Goal: Check status: Check status

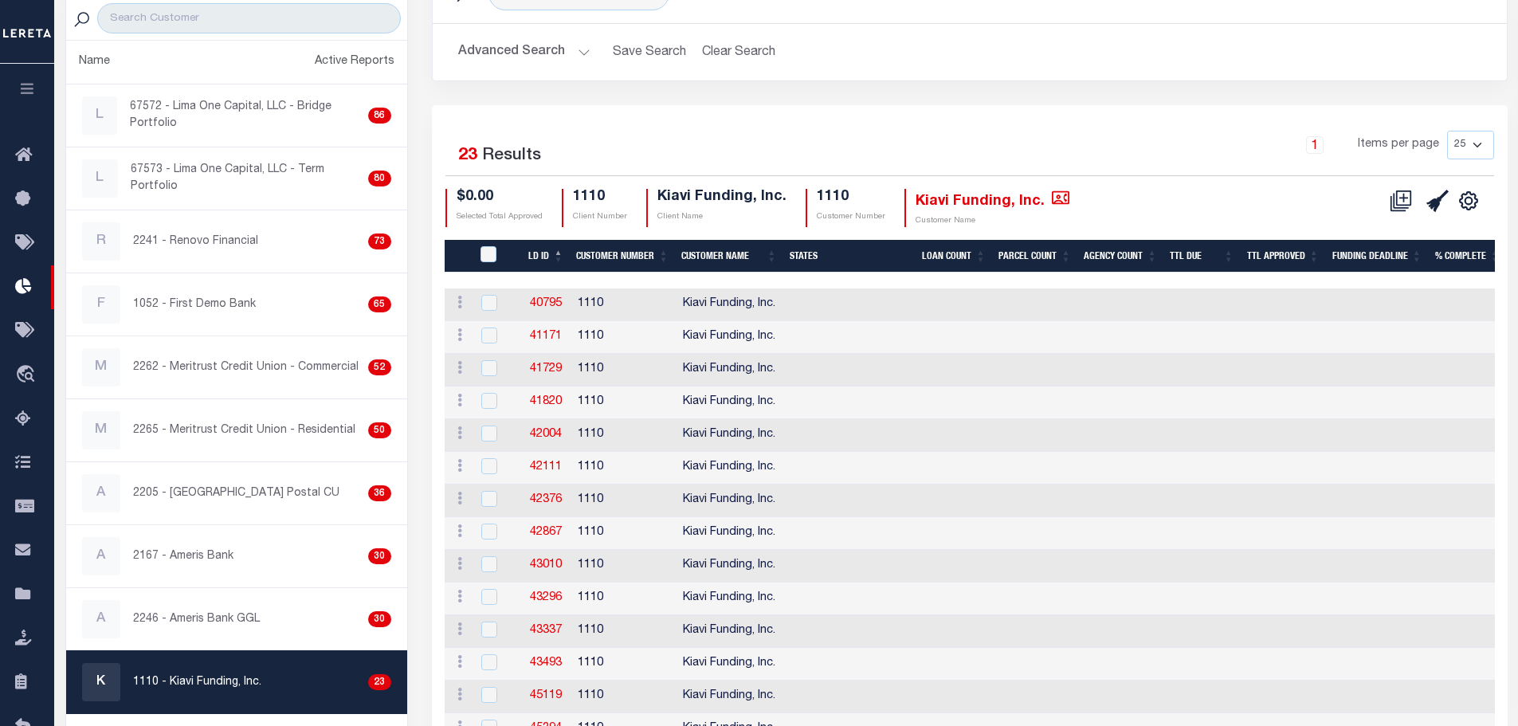
scroll to position [133, 0]
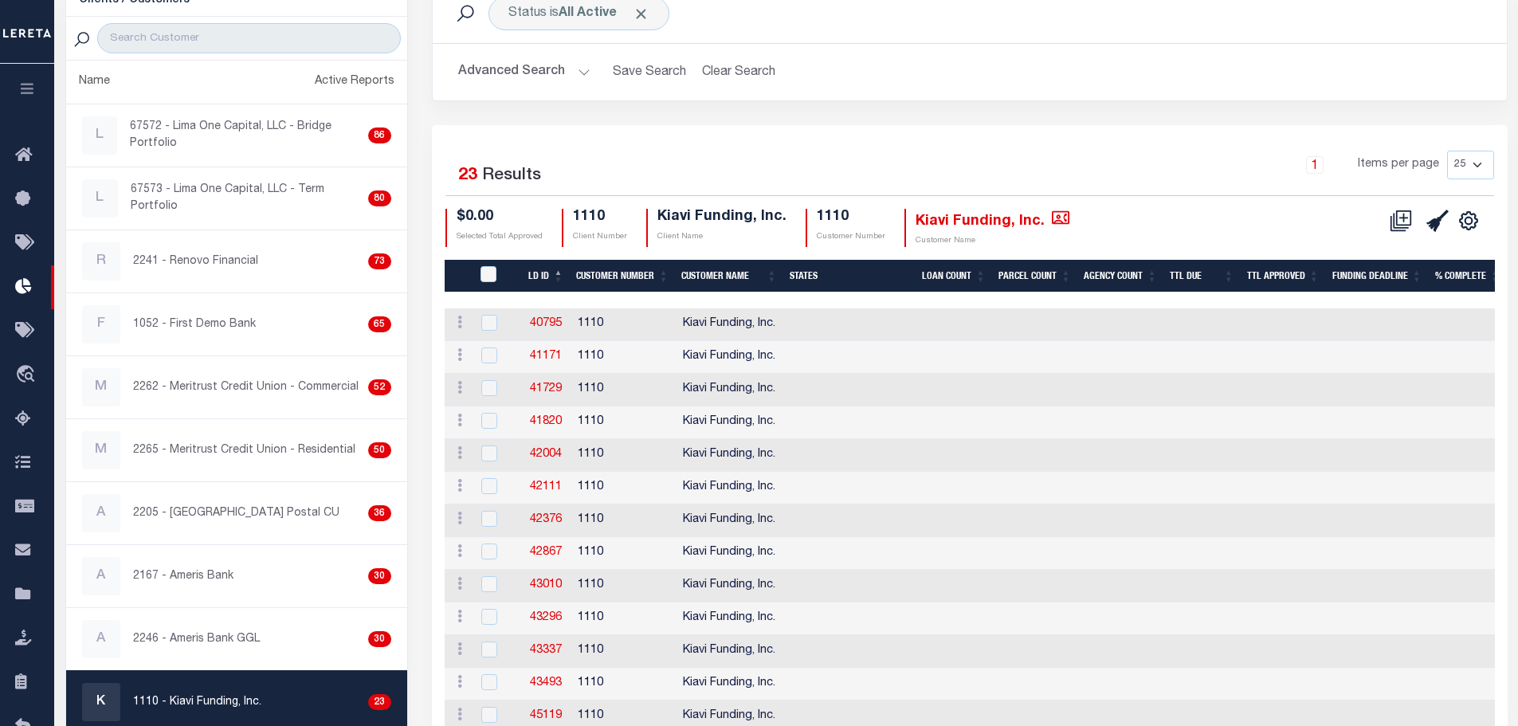
click at [33, 84] on icon "button" at bounding box center [27, 88] width 18 height 14
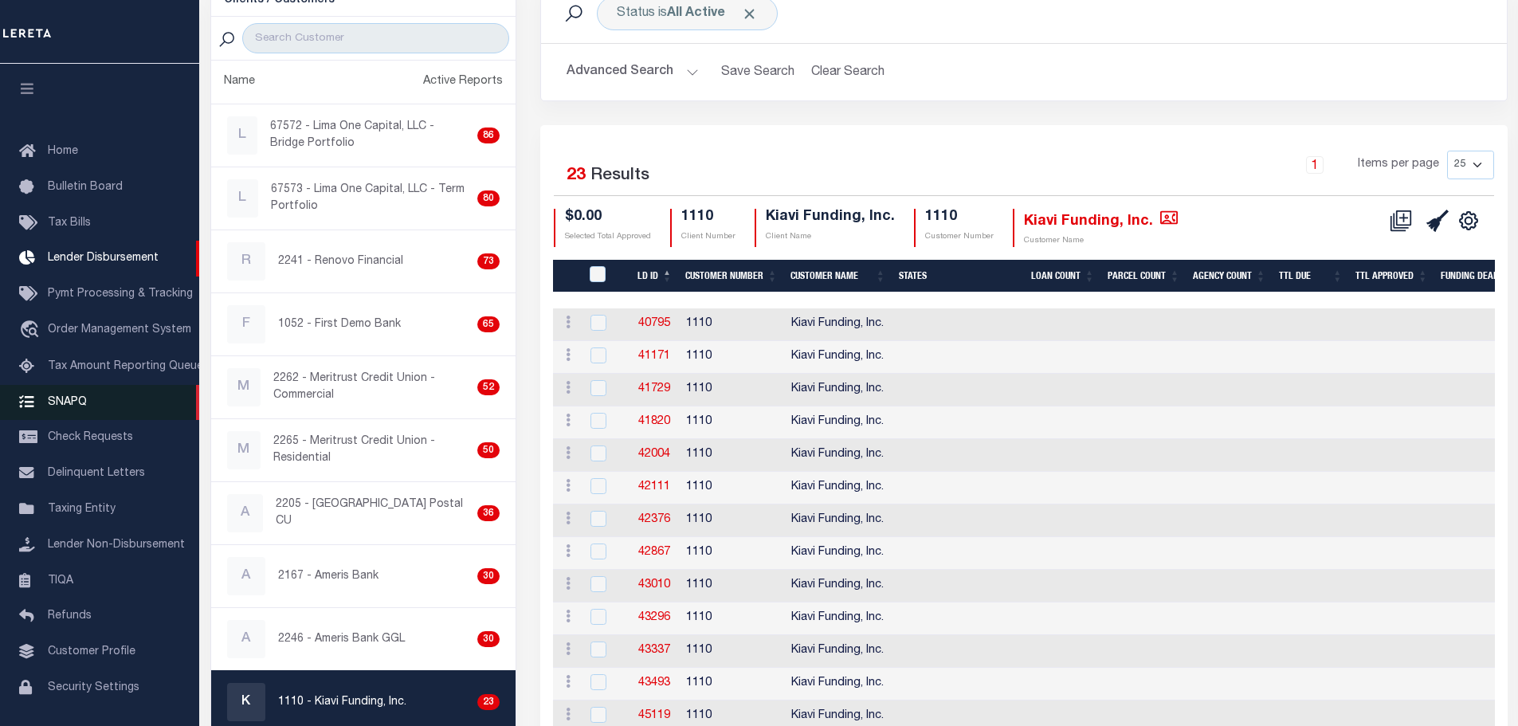
click at [90, 385] on link "SNAPQ" at bounding box center [99, 403] width 199 height 36
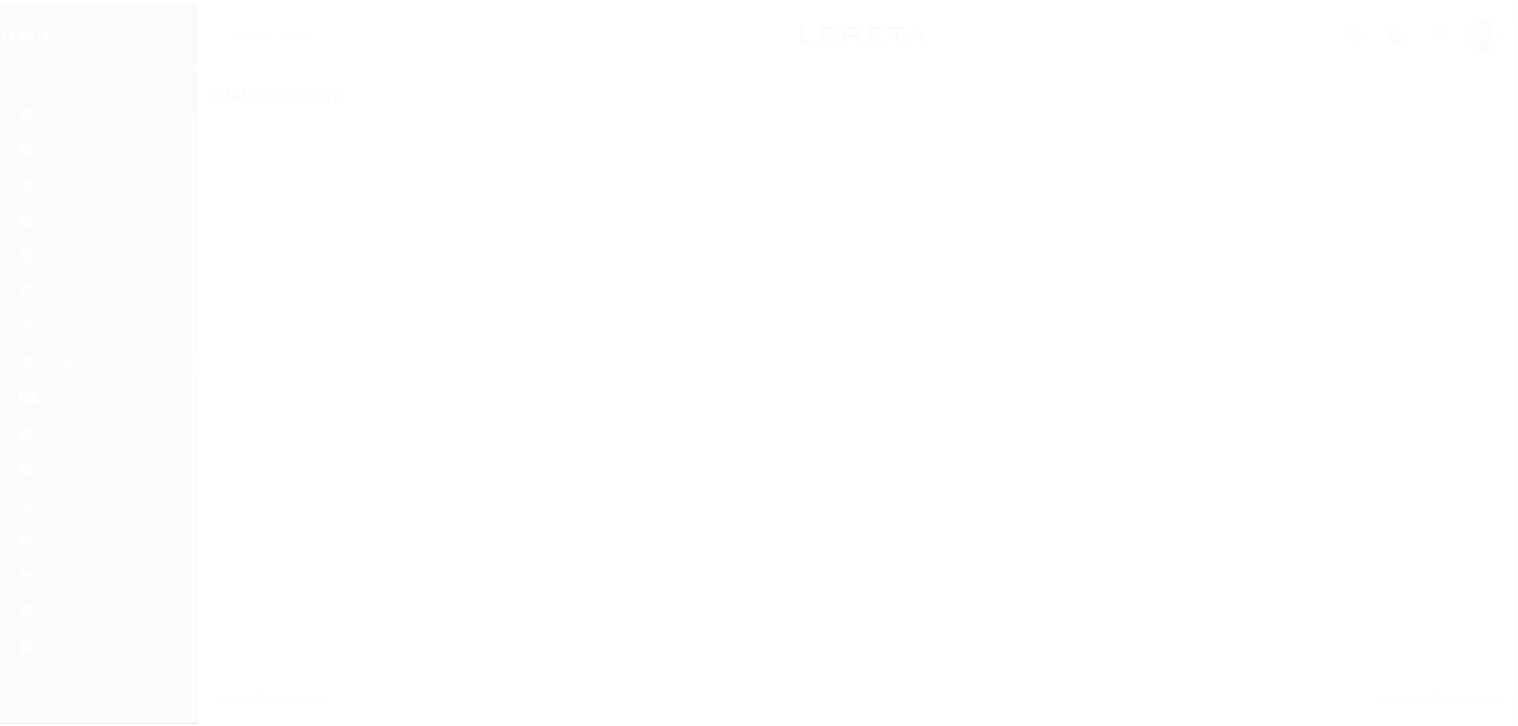
scroll to position [50, 0]
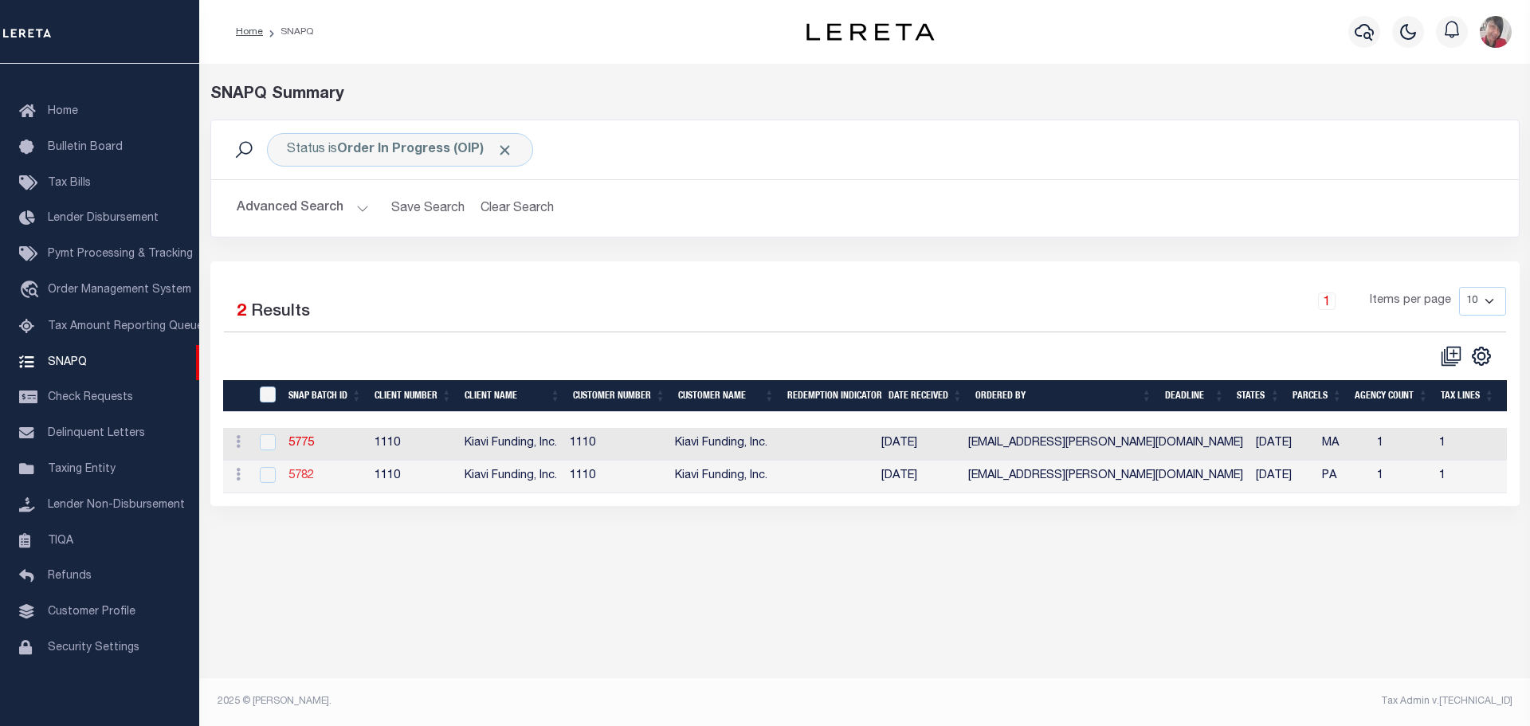
click at [294, 473] on link "5782" at bounding box center [302, 475] width 26 height 11
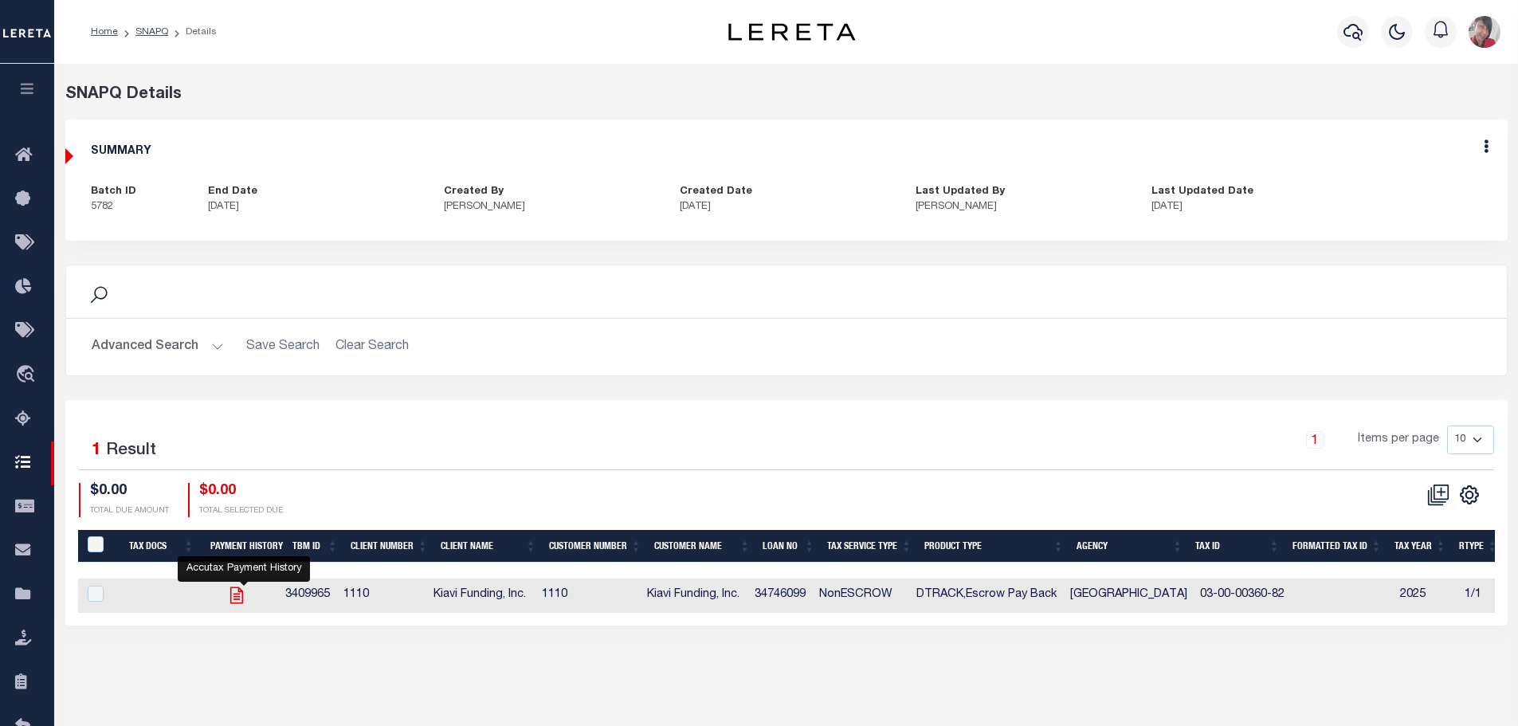
click at [239, 589] on icon "" at bounding box center [236, 595] width 13 height 17
checkbox input "true"
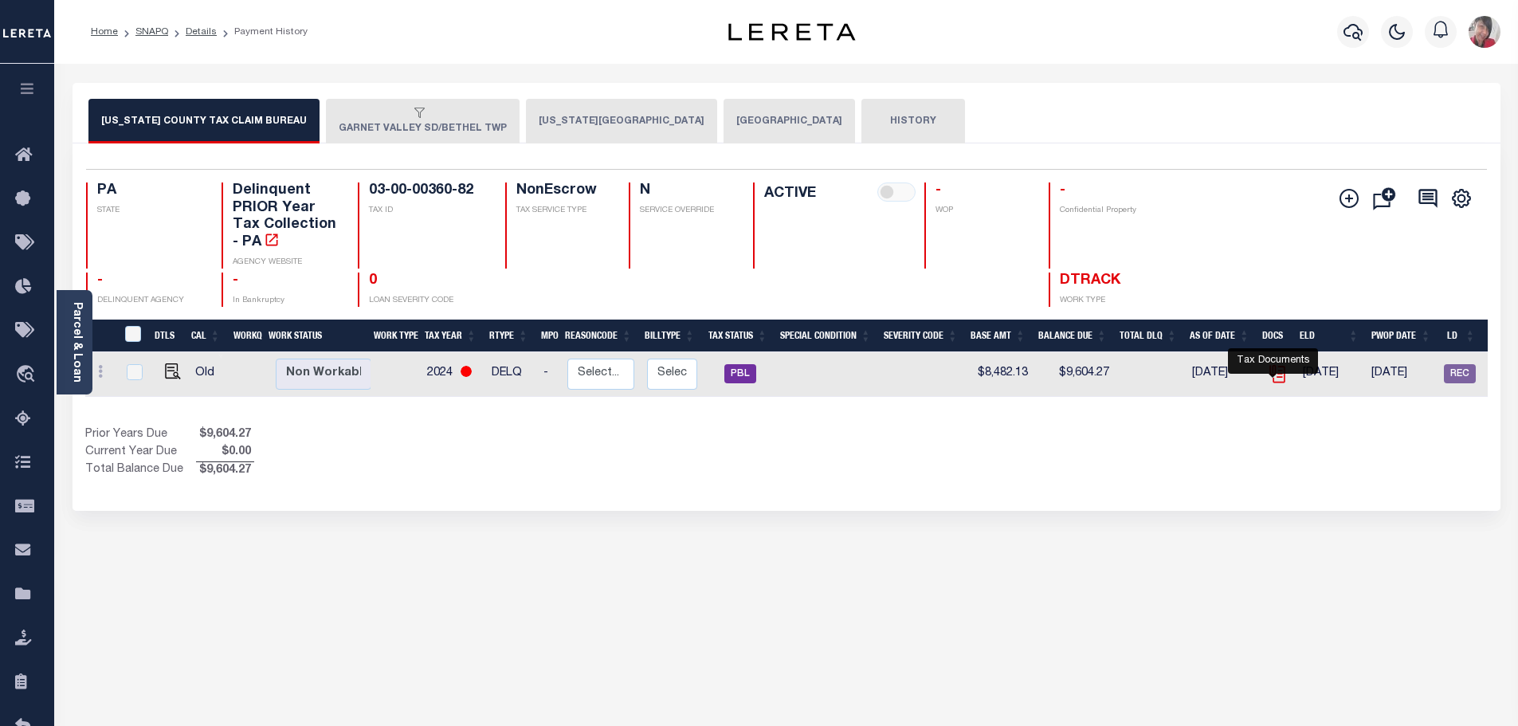
click at [1275, 370] on icon "" at bounding box center [1277, 373] width 21 height 21
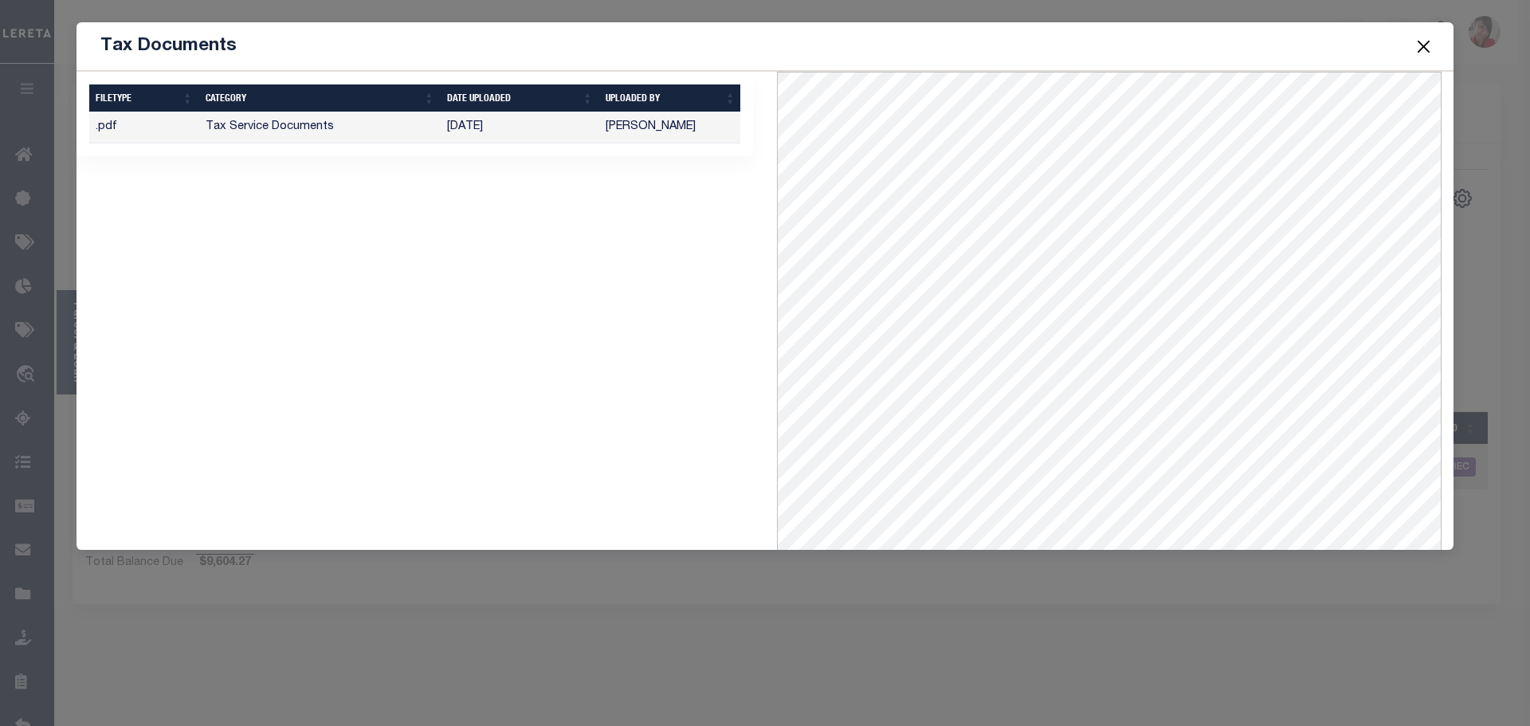
click at [1432, 44] on button "Close" at bounding box center [1424, 46] width 21 height 21
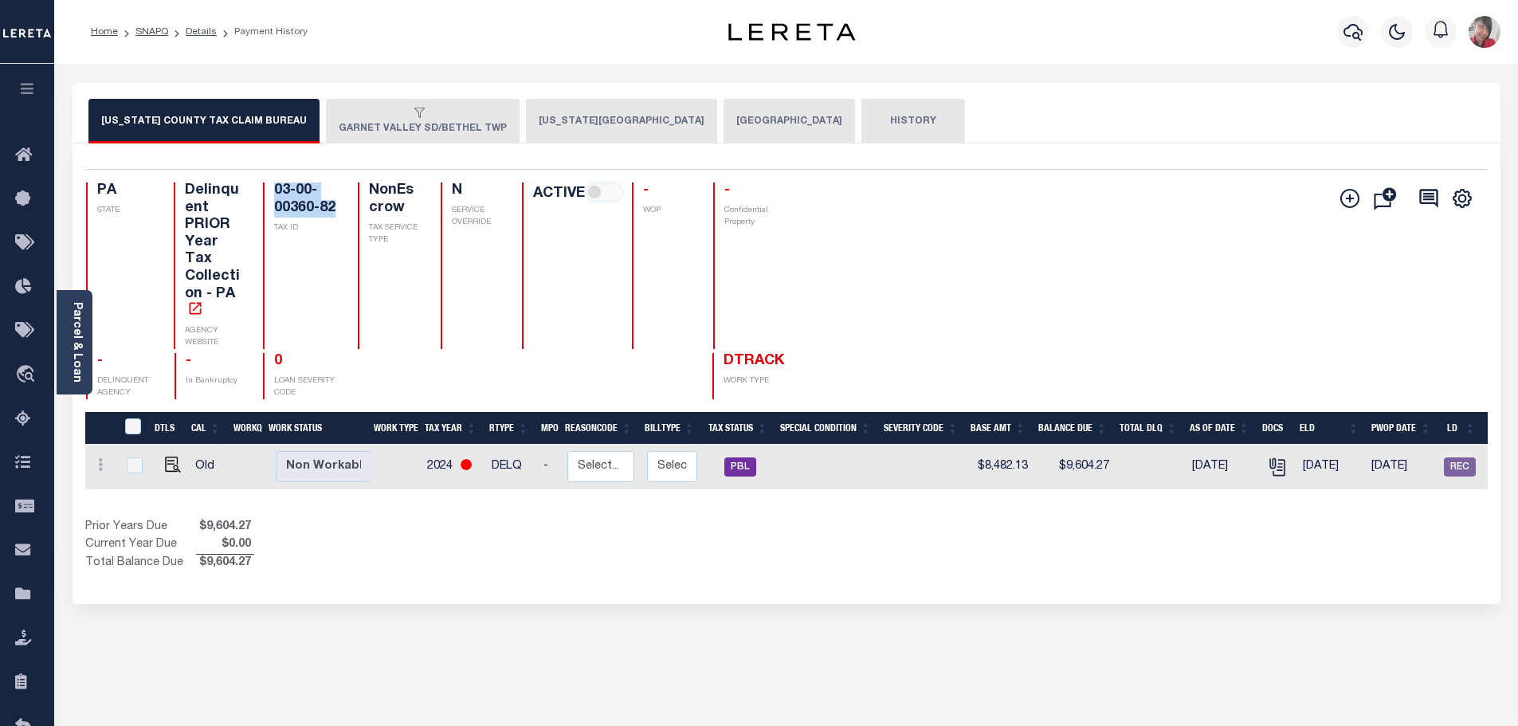
drag, startPoint x: 337, startPoint y: 212, endPoint x: 276, endPoint y: 189, distance: 65.6
click at [276, 189] on h4 "03-00-00360-82" at bounding box center [306, 200] width 65 height 34
copy h4 "03-00-00360-82"
click at [556, 120] on button "DELAWARE COUNTY" at bounding box center [621, 121] width 191 height 45
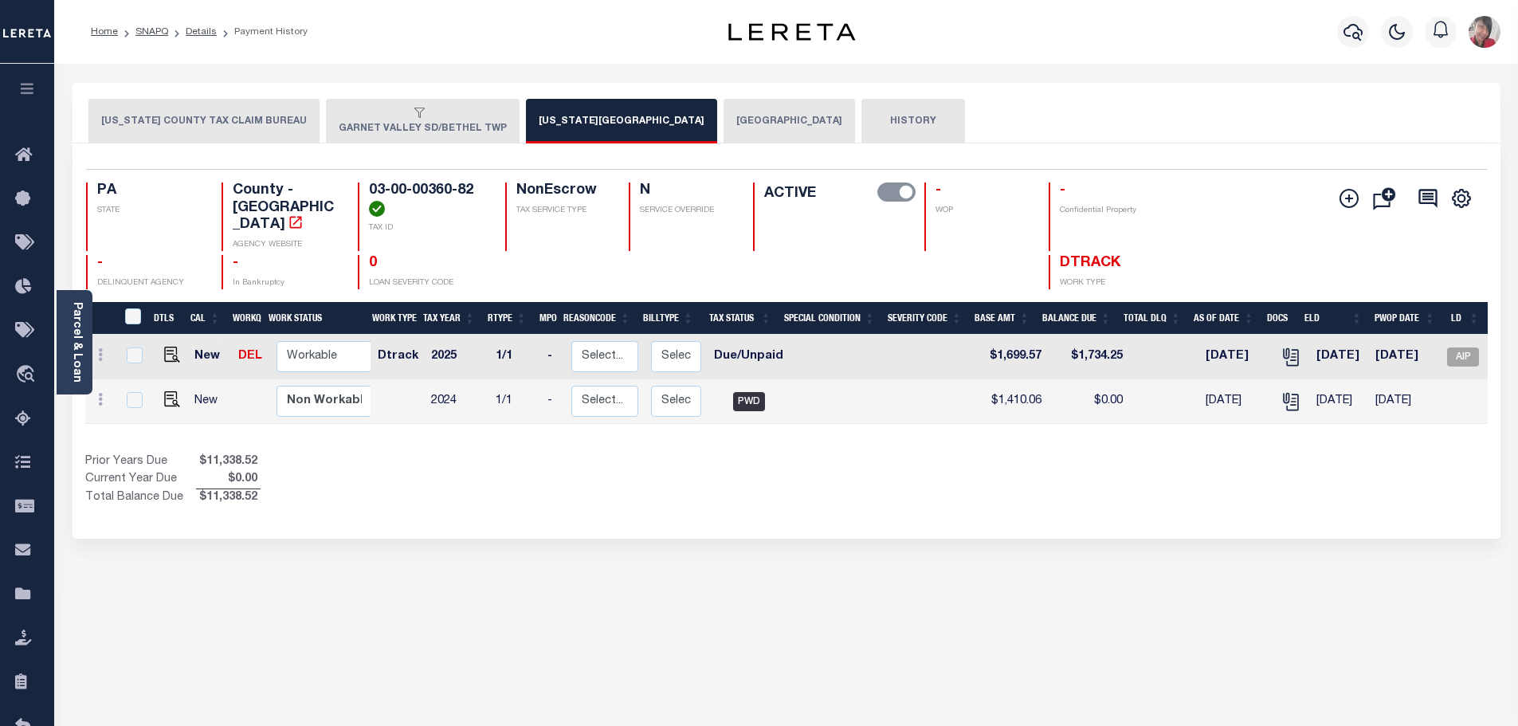
click at [724, 113] on button "BETHEL TOWNSHIP" at bounding box center [790, 121] width 132 height 45
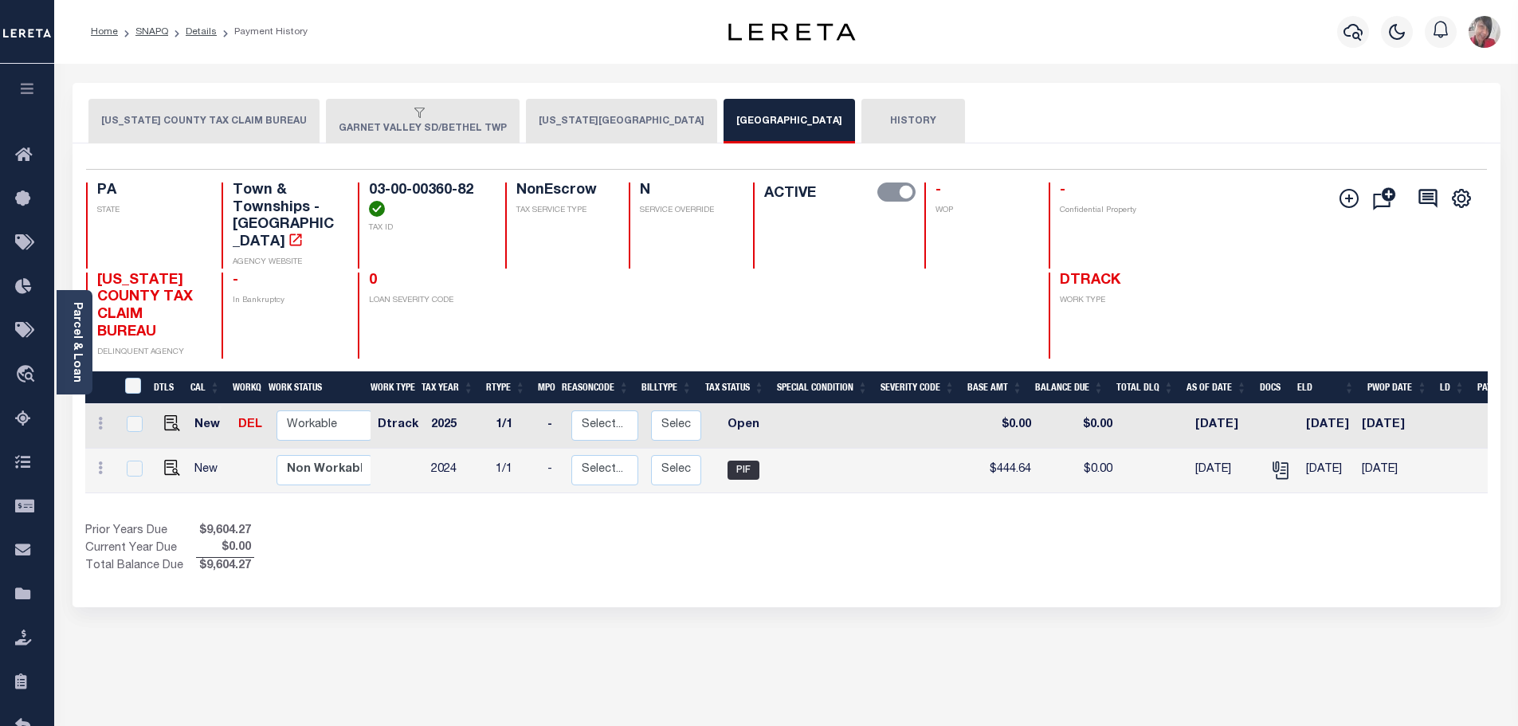
click at [567, 115] on button "DELAWARE COUNTY" at bounding box center [621, 121] width 191 height 45
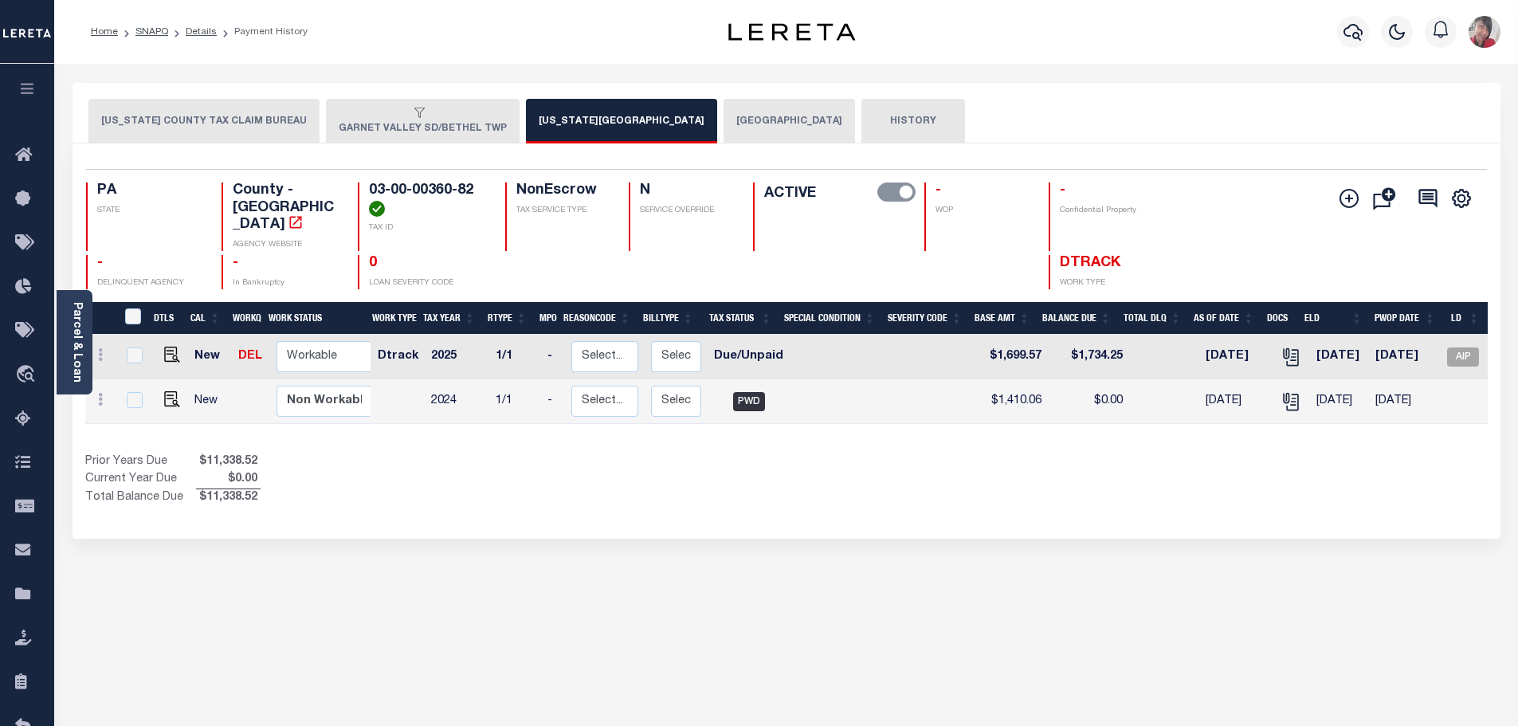
click at [388, 128] on button "GARNET VALLEY SD/BETHEL TWP" at bounding box center [423, 121] width 194 height 45
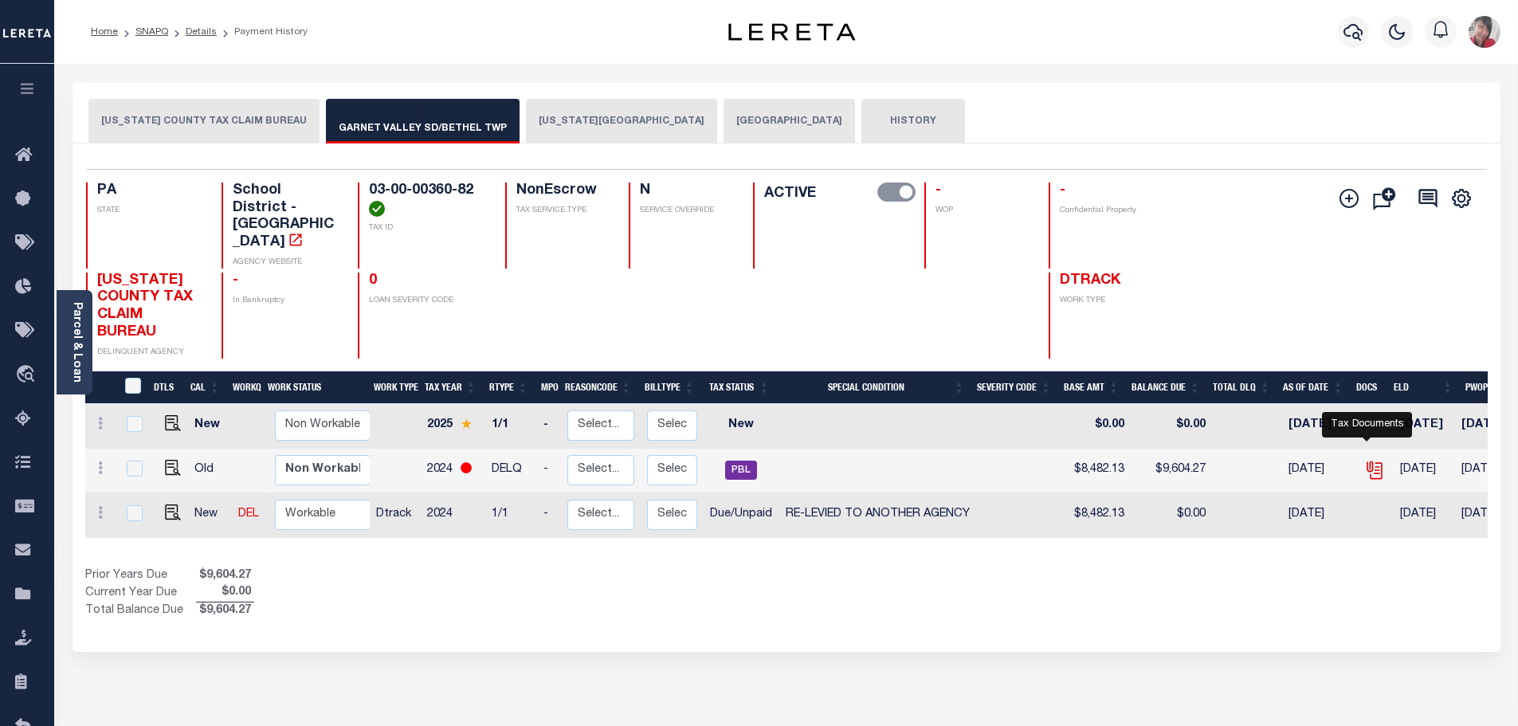
click at [1369, 461] on icon "" at bounding box center [1373, 467] width 13 height 13
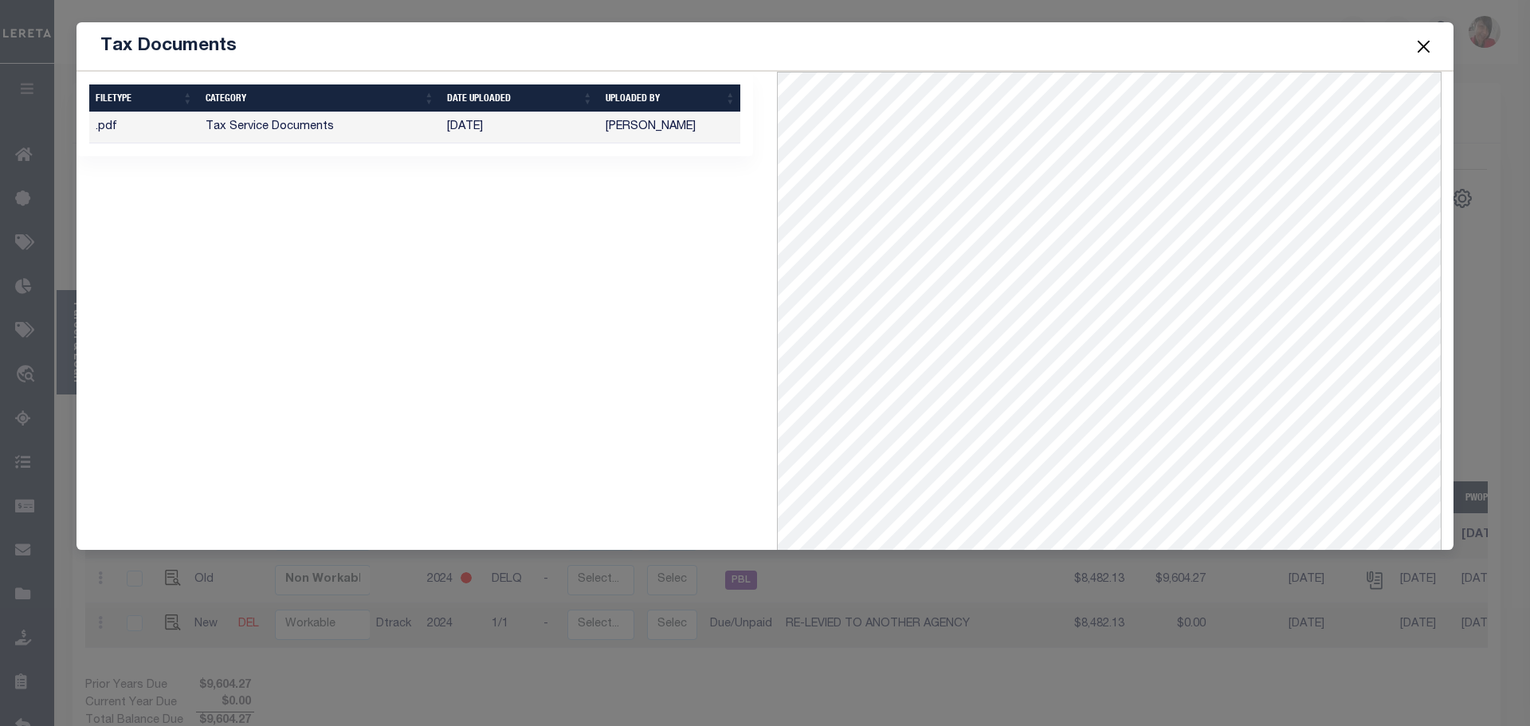
click at [1432, 45] on button "Close" at bounding box center [1424, 46] width 21 height 21
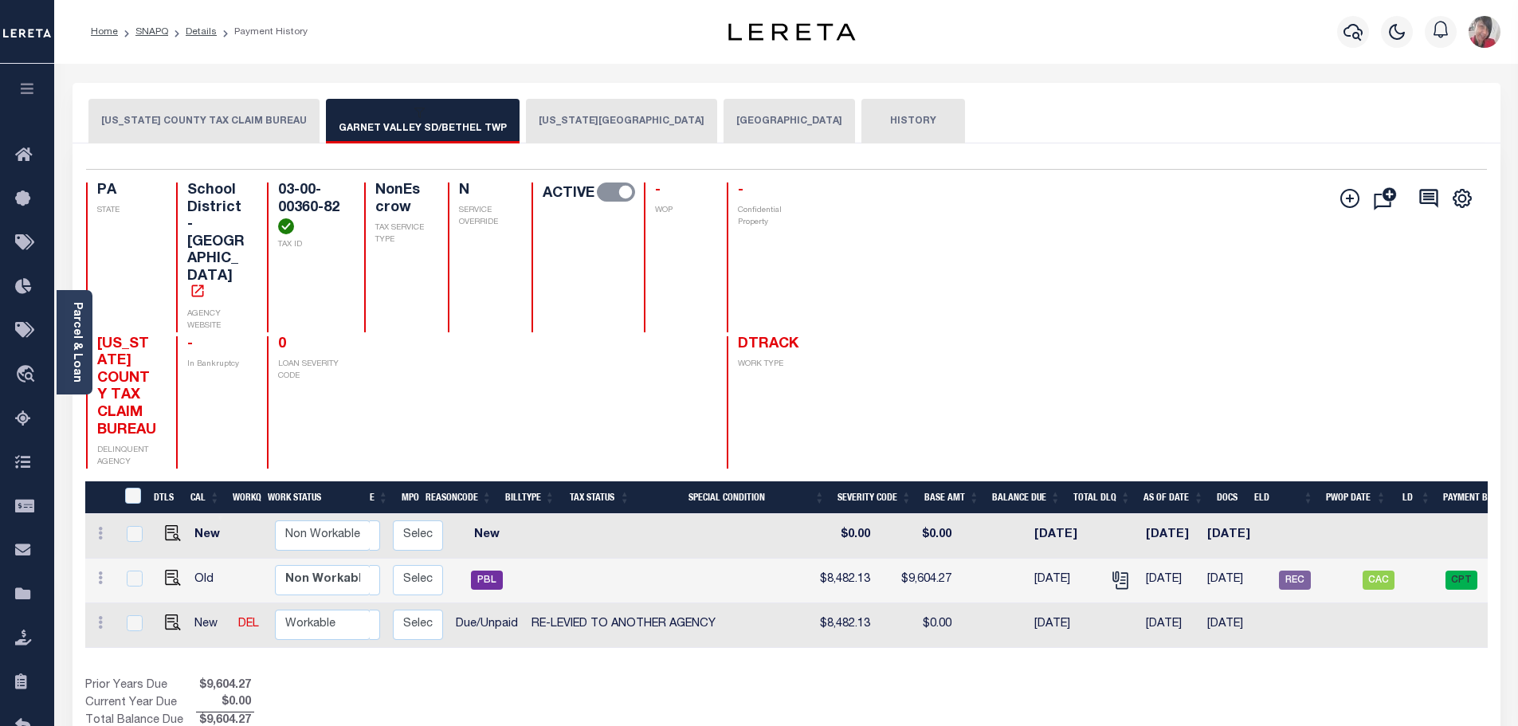
scroll to position [0, 258]
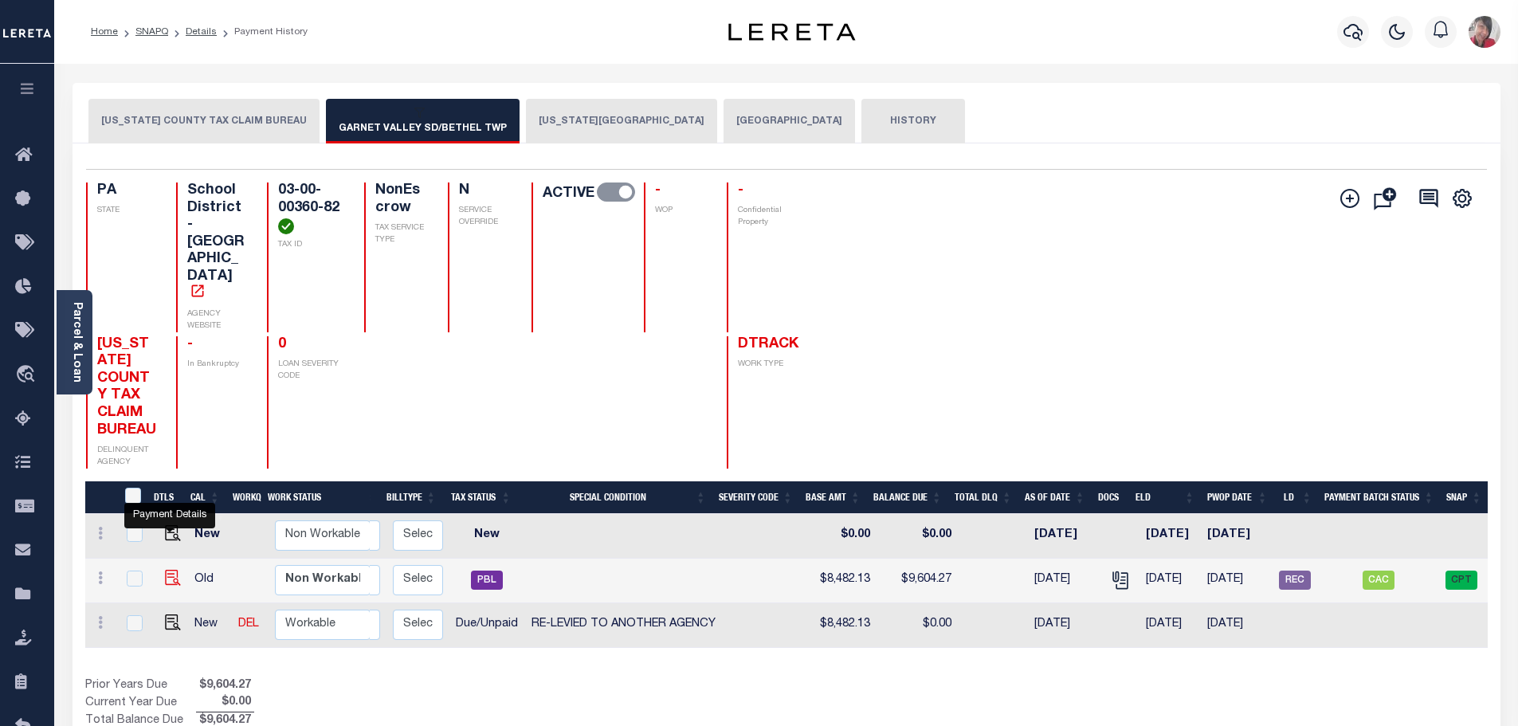
click at [169, 570] on img "" at bounding box center [173, 578] width 16 height 16
checkbox input "true"
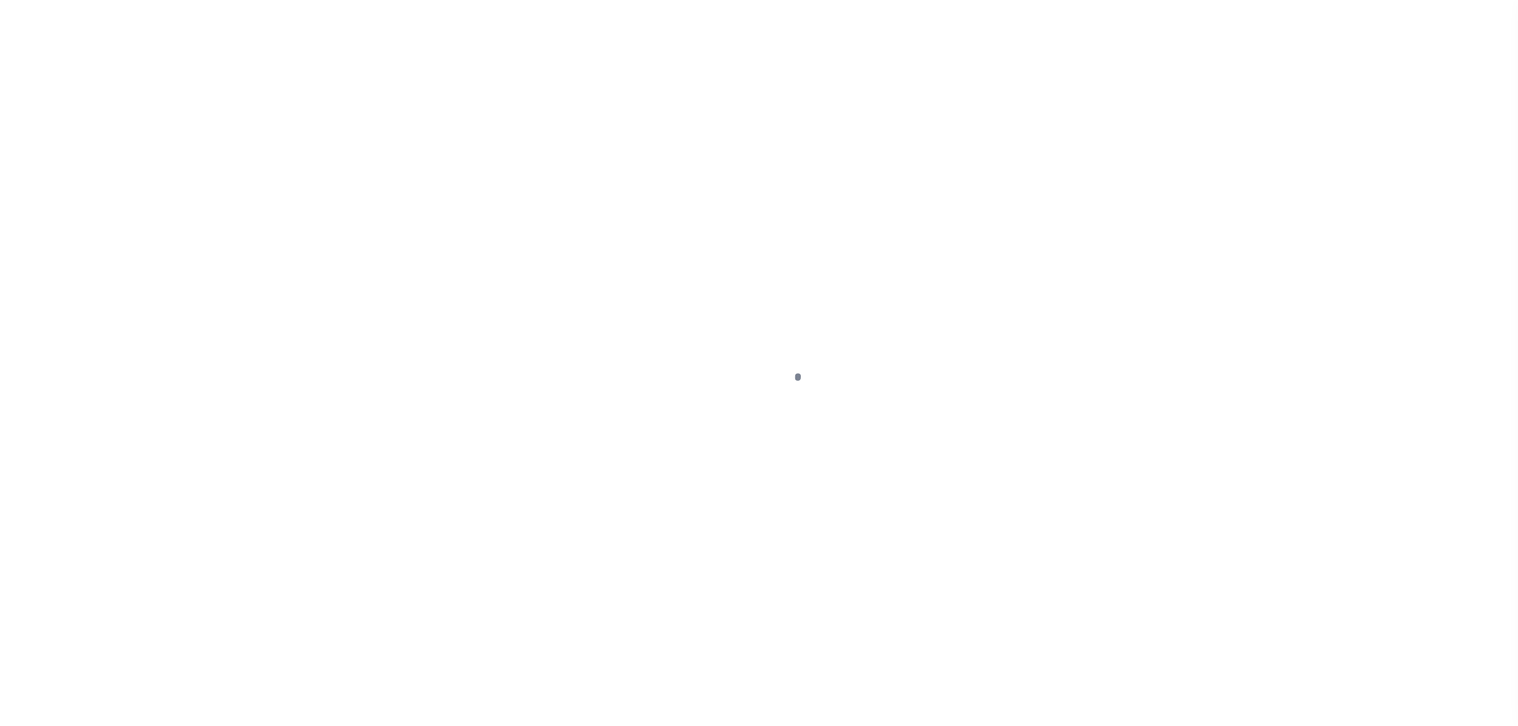
select select "PBL"
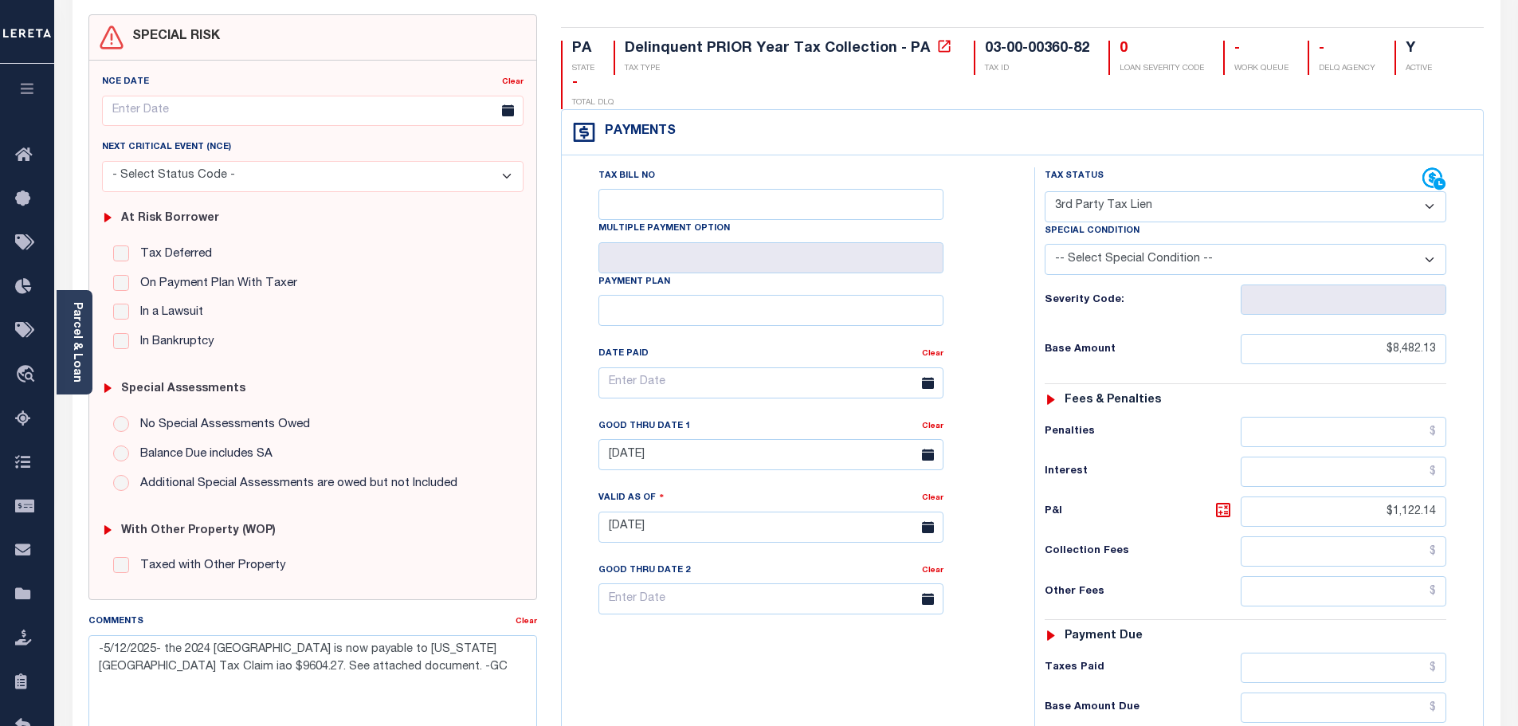
scroll to position [239, 0]
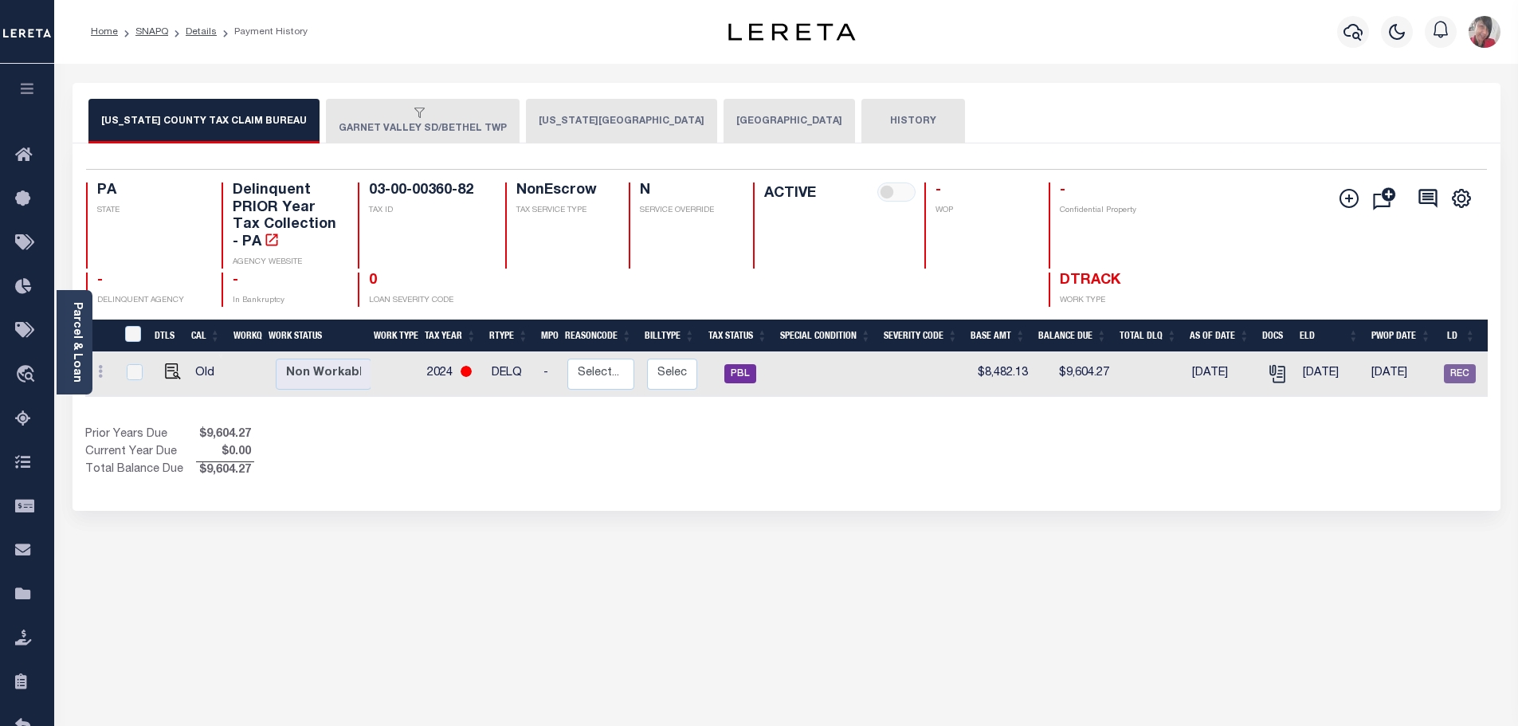
click at [578, 124] on button "[US_STATE][GEOGRAPHIC_DATA]" at bounding box center [621, 121] width 191 height 45
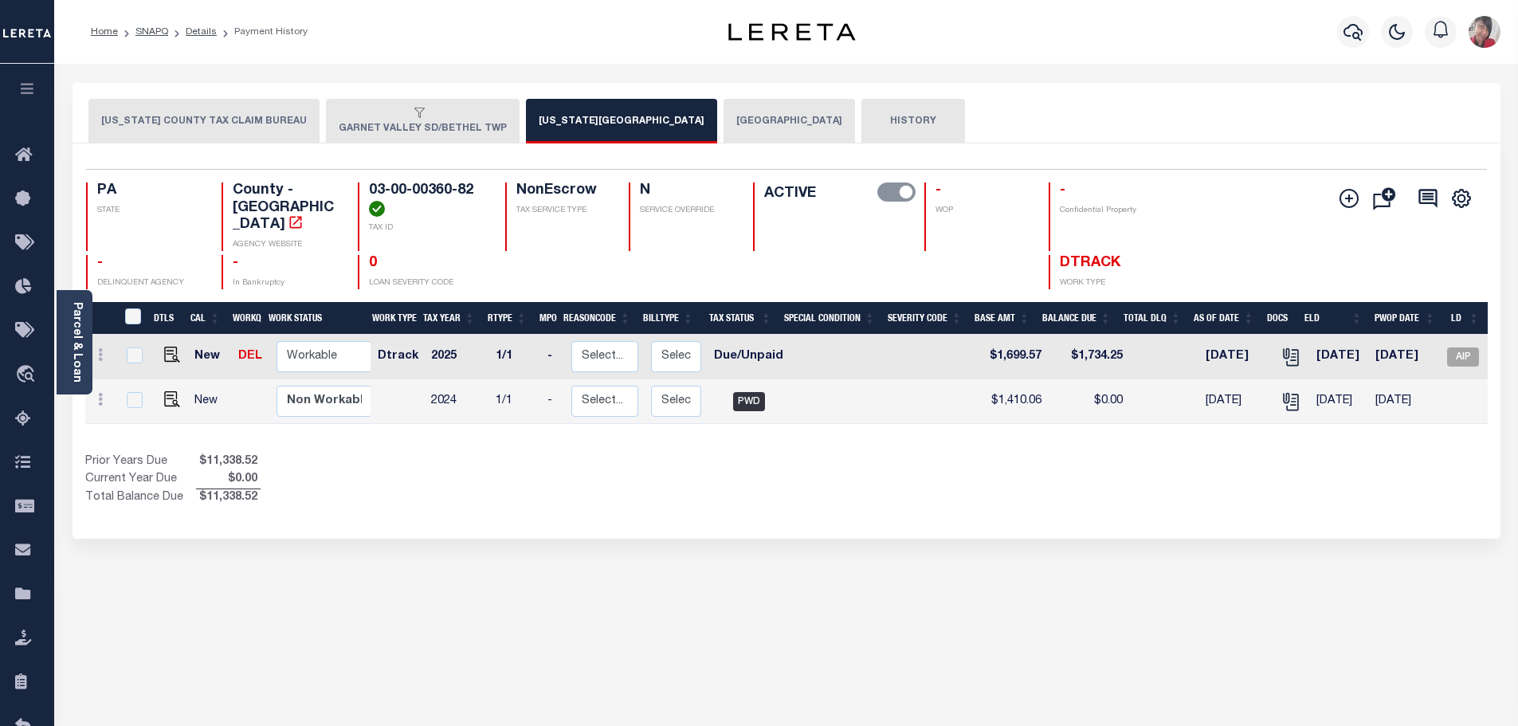
click at [211, 112] on button "[US_STATE] COUNTY TAX CLAIM BUREAU" at bounding box center [203, 121] width 231 height 45
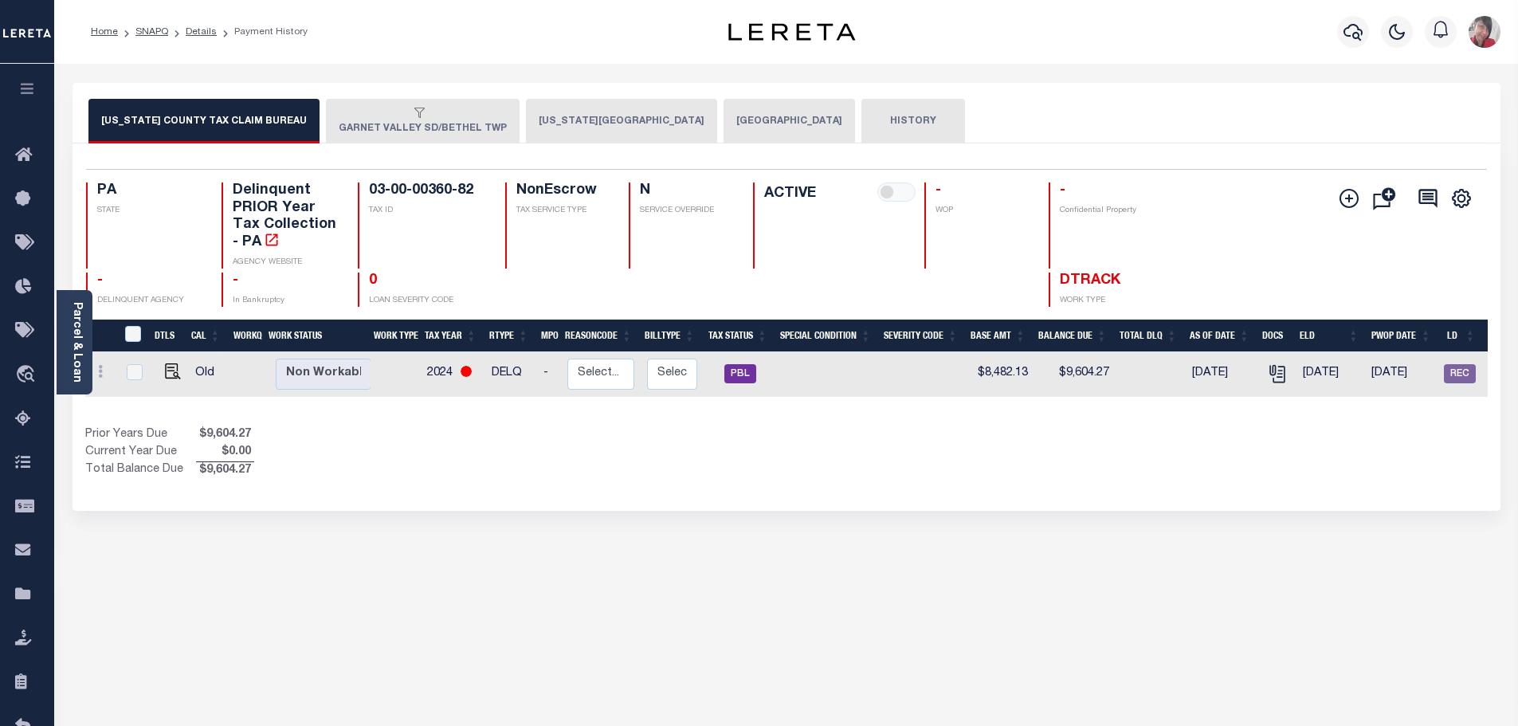
click at [22, 87] on icon "button" at bounding box center [27, 88] width 18 height 14
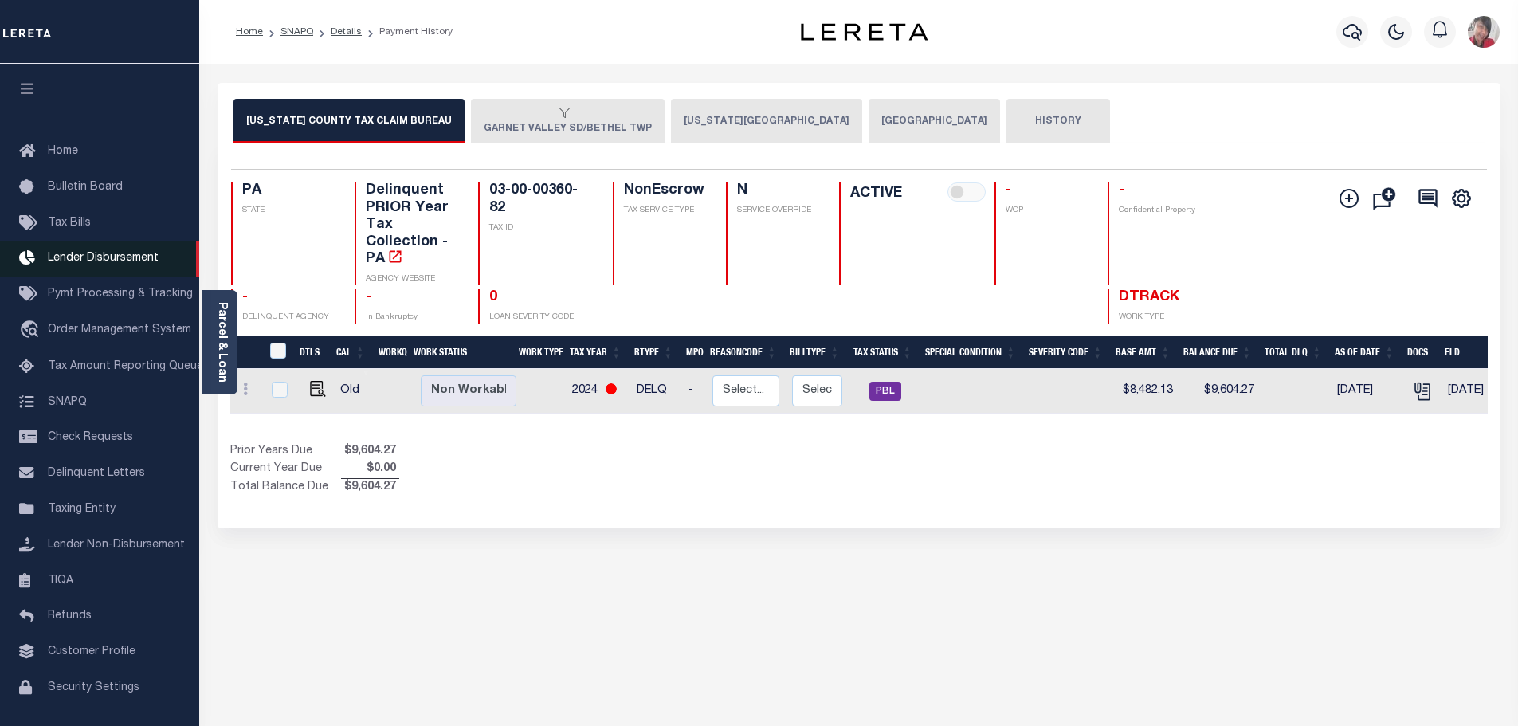
click at [77, 261] on span "Lender Disbursement" at bounding box center [103, 258] width 111 height 11
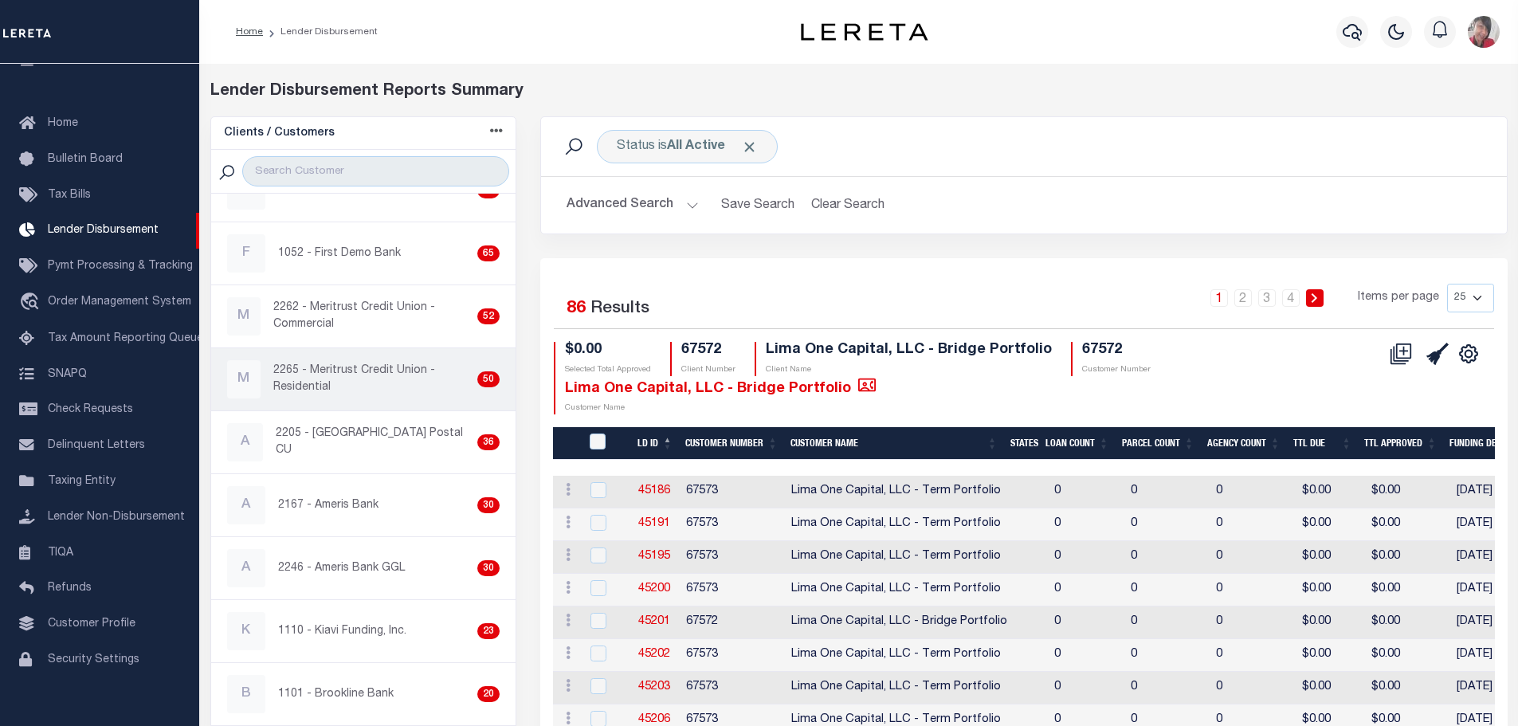
scroll to position [239, 0]
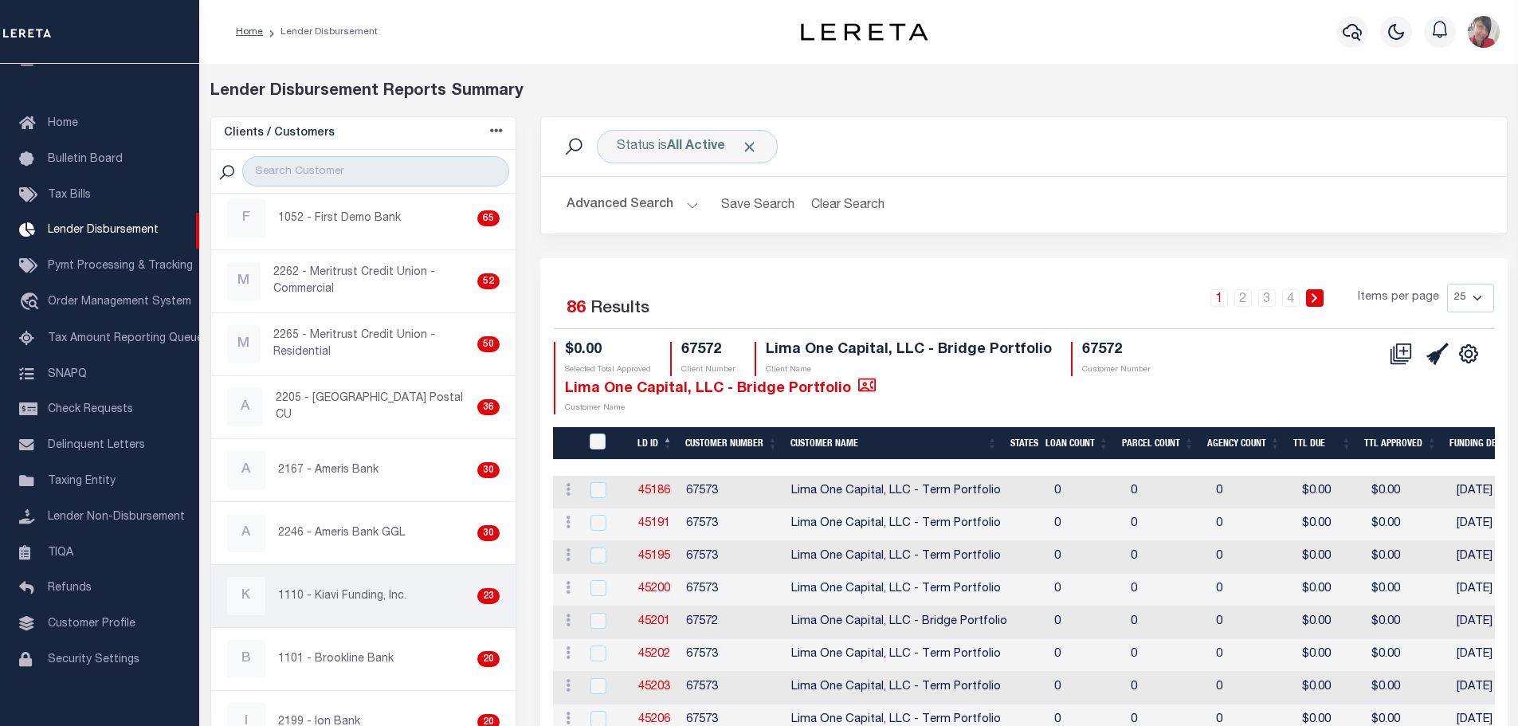
click at [317, 605] on div "K 1110 - Kiavi Funding, Inc. 23" at bounding box center [363, 596] width 273 height 38
checkbox input "true"
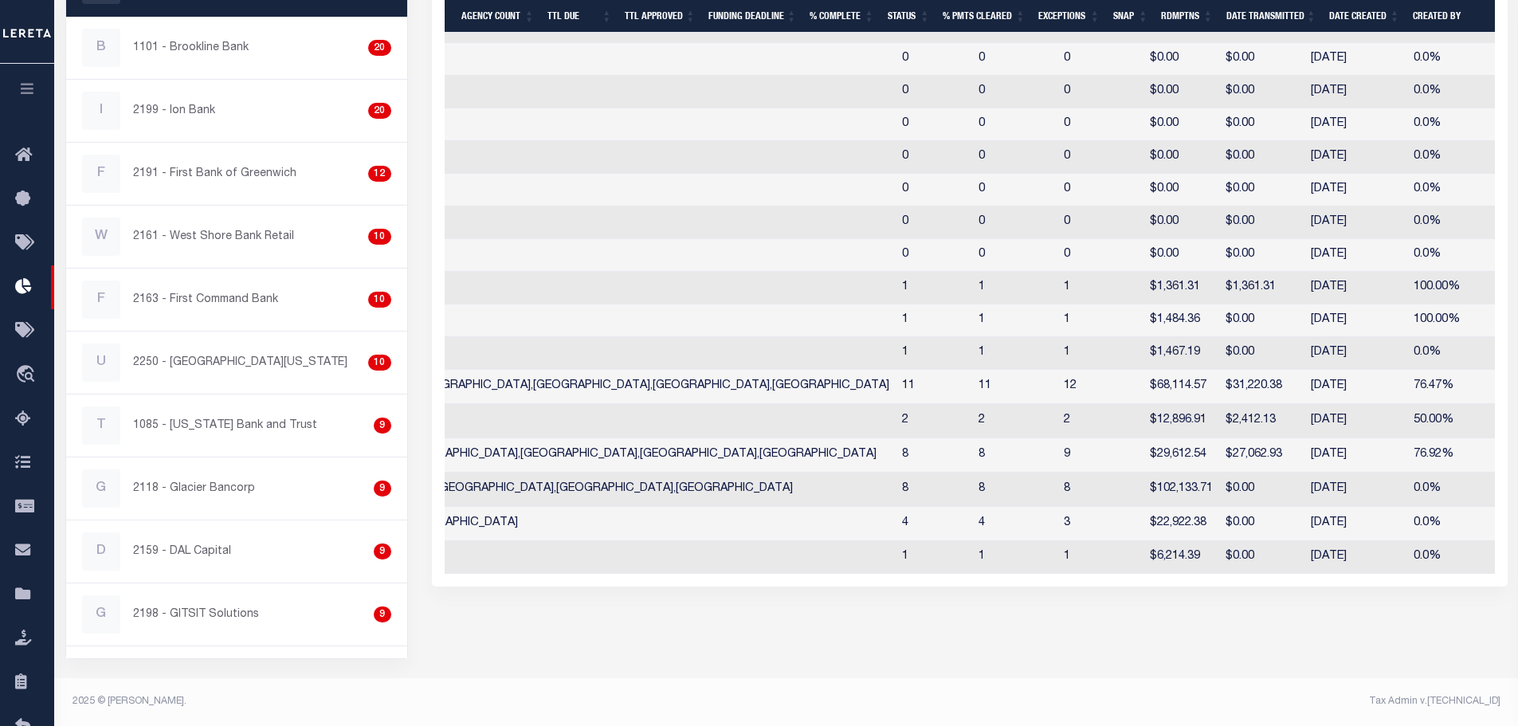
scroll to position [0, 628]
